Goal: Navigation & Orientation: Find specific page/section

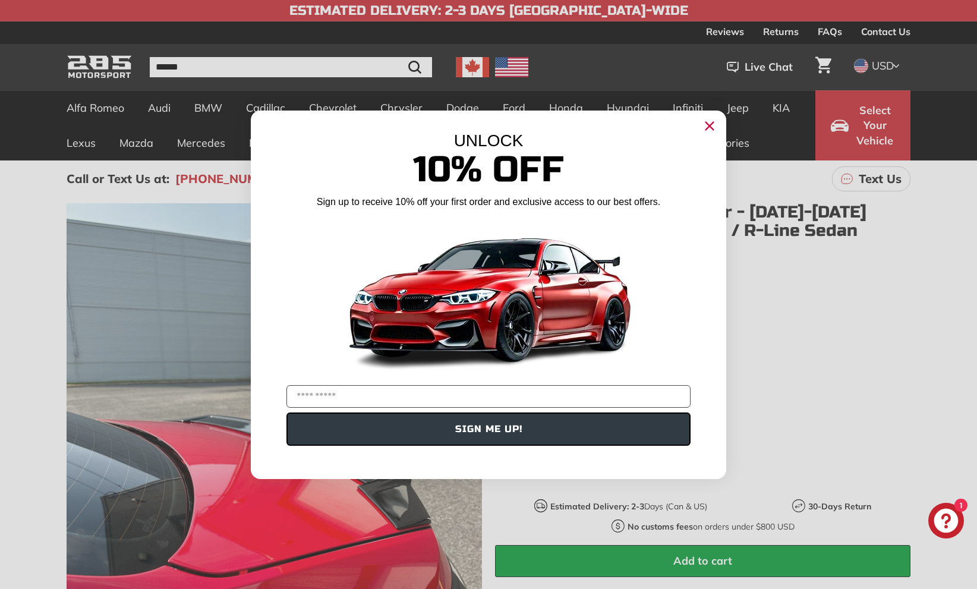
click at [703, 127] on circle "Close dialog" at bounding box center [709, 125] width 18 height 18
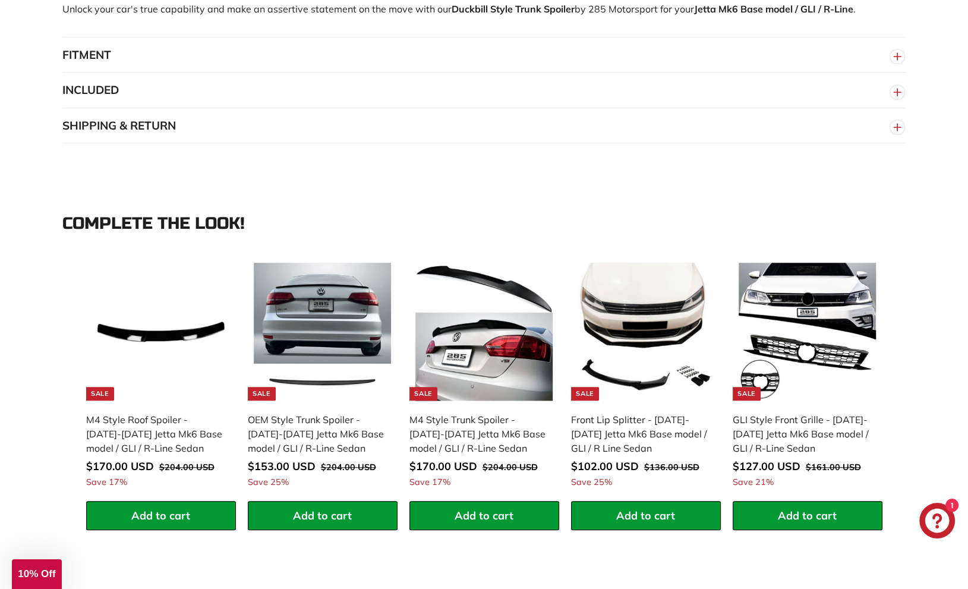
scroll to position [1069, 0]
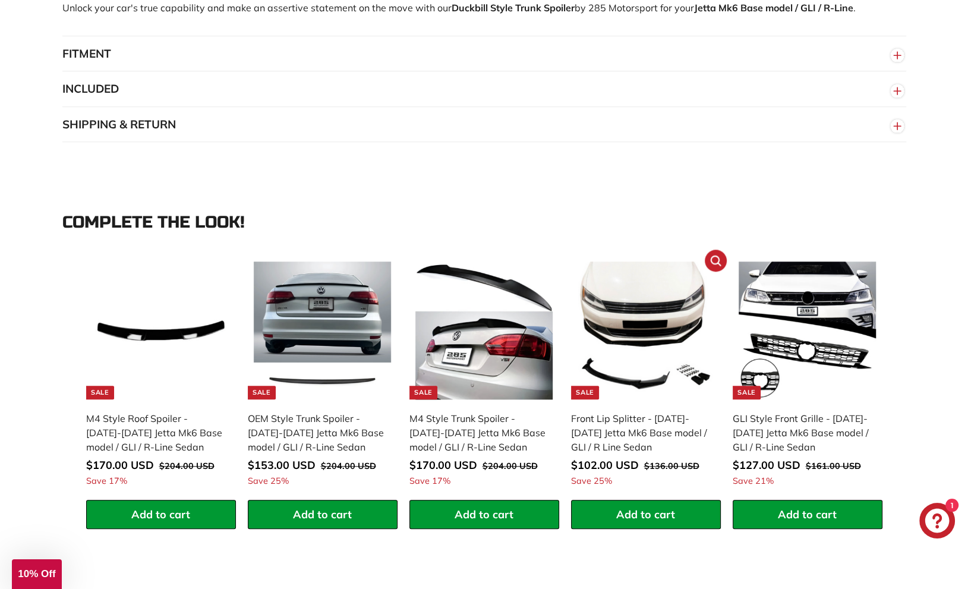
click at [603, 420] on div "Front Lip Splitter - [DATE]-[DATE] Jetta Mk6 Base model / GLI / R Line Sedan" at bounding box center [640, 432] width 138 height 43
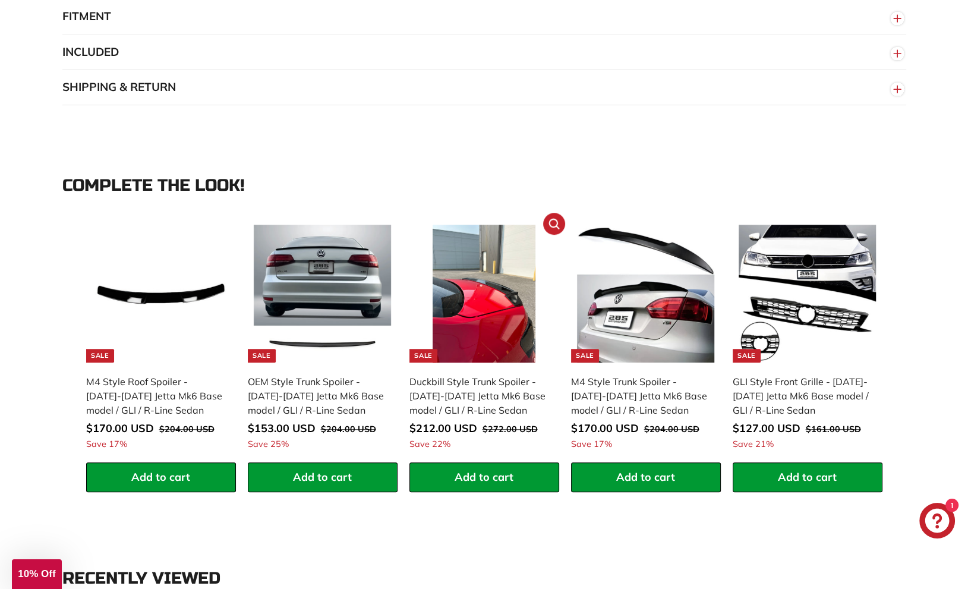
scroll to position [1010, 0]
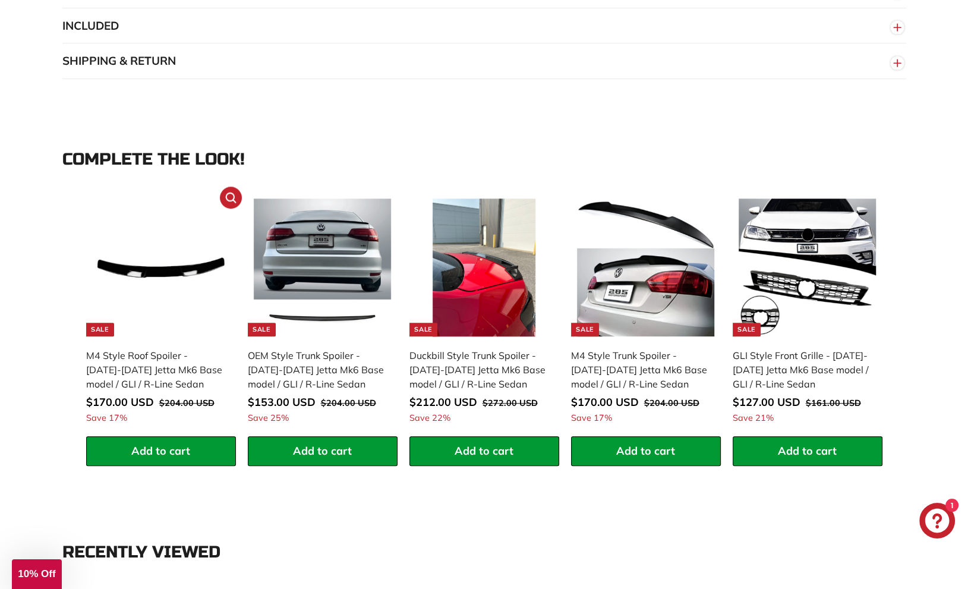
click at [111, 362] on div "M4 Style Roof Spoiler - [DATE]-[DATE] Jetta Mk6 Base model / GLI / R-Line Sedan" at bounding box center [155, 369] width 138 height 43
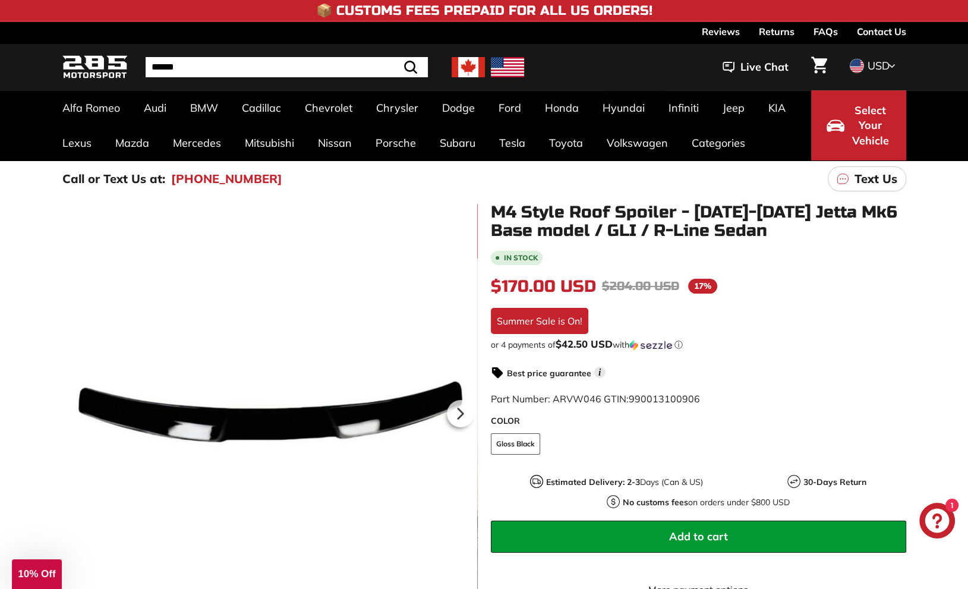
click at [455, 406] on icon at bounding box center [460, 413] width 27 height 27
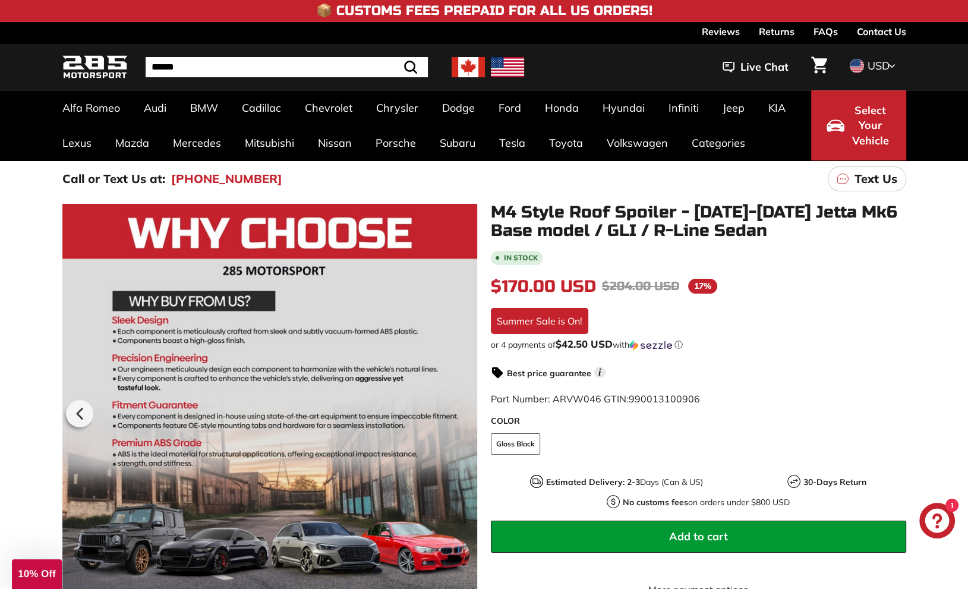
click at [455, 406] on div at bounding box center [269, 411] width 415 height 416
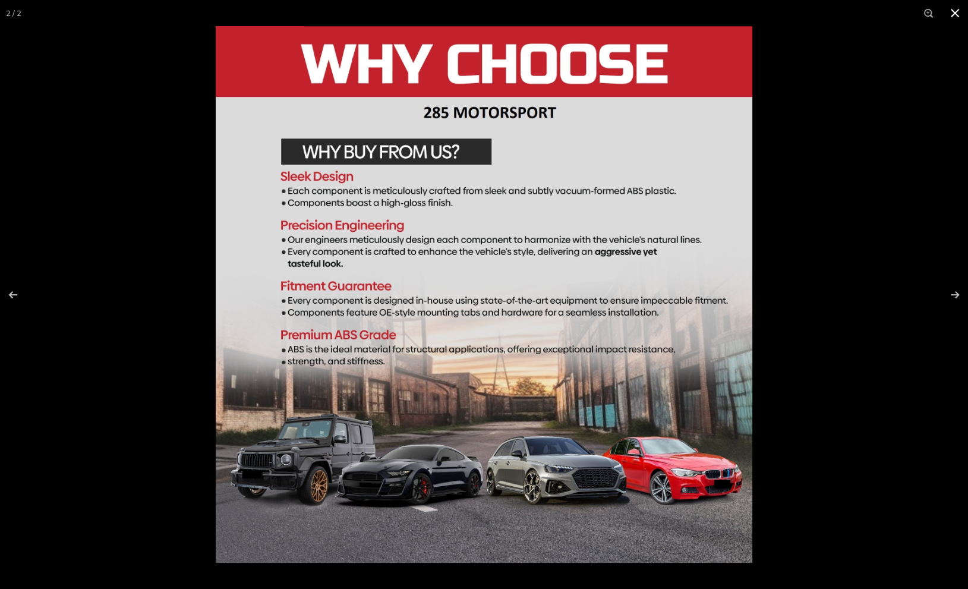
click at [962, 14] on button at bounding box center [955, 13] width 26 height 26
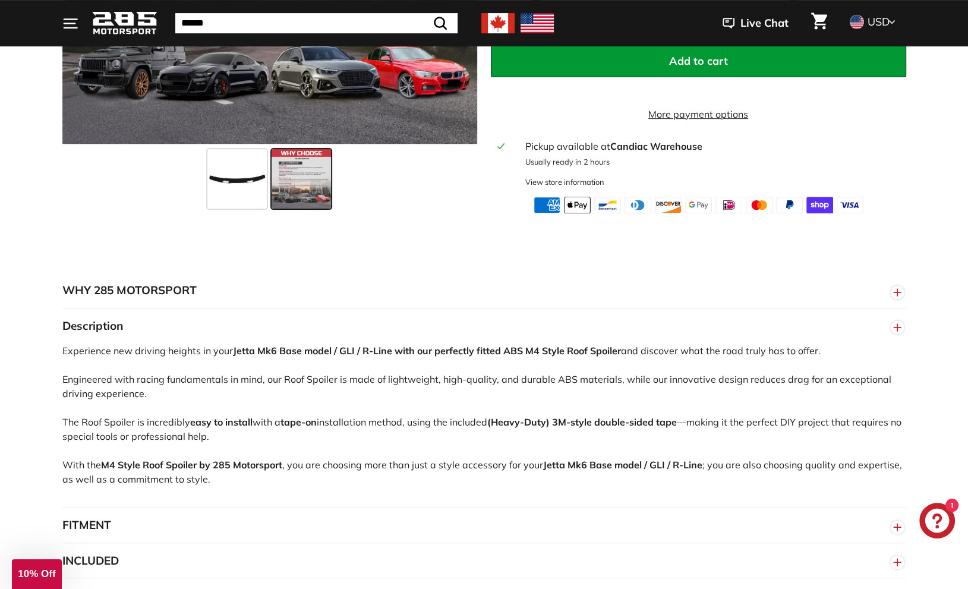
scroll to position [238, 0]
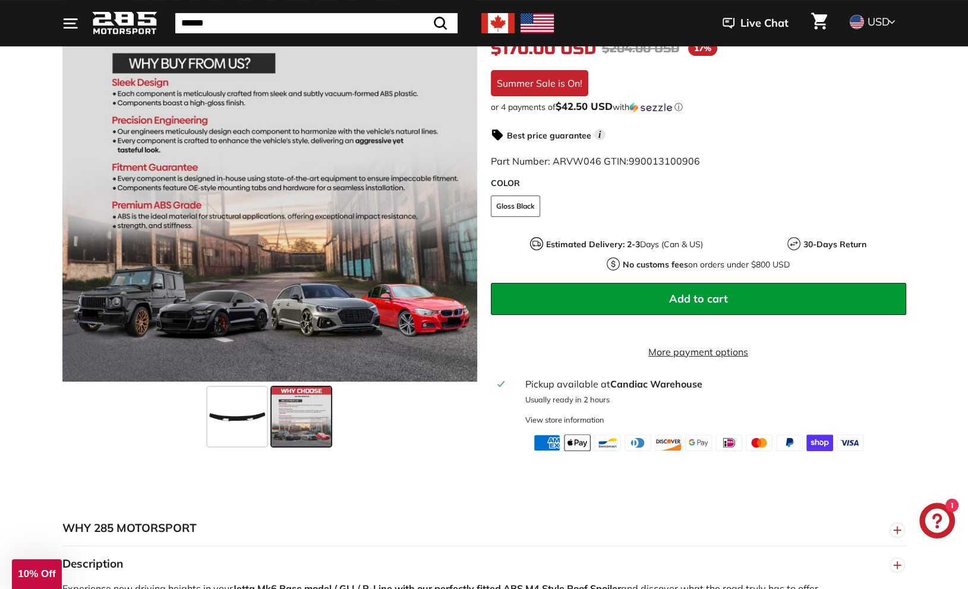
click at [69, 30] on icon ". . ." at bounding box center [70, 23] width 16 height 16
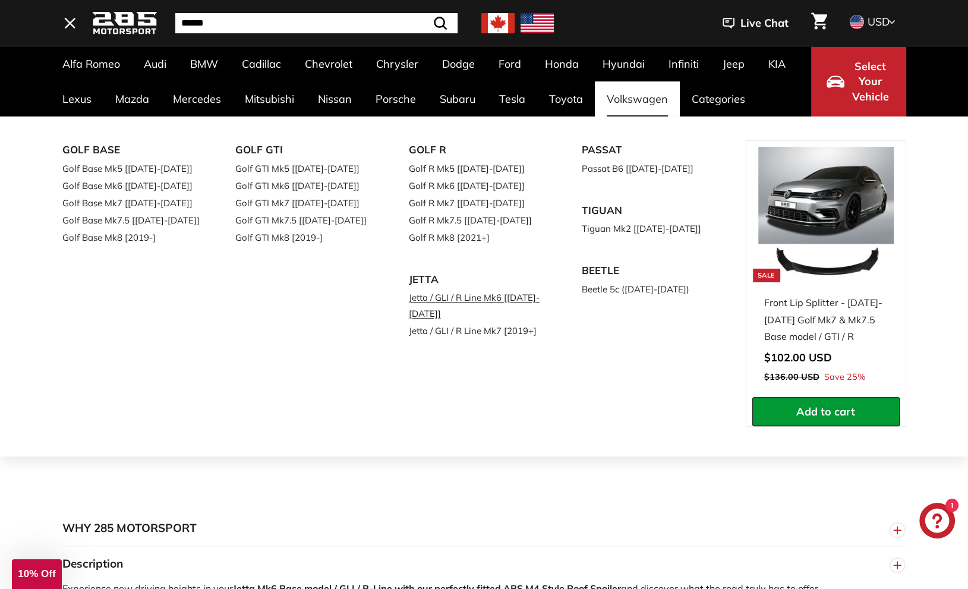
click at [452, 300] on link "Jetta / GLI / R Line Mk6 [[DATE]-[DATE]]" at bounding box center [479, 305] width 140 height 33
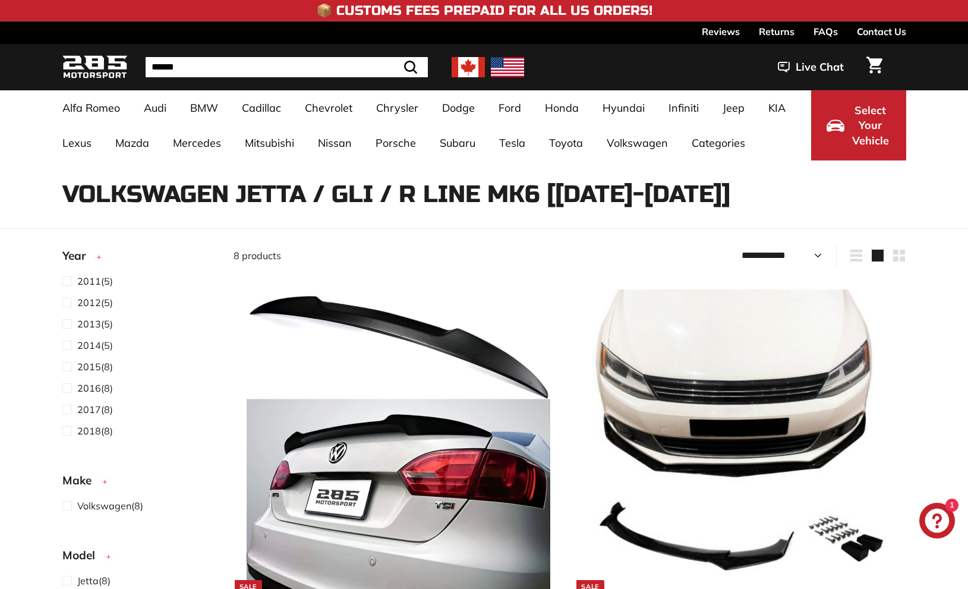
select select "**********"
